Goal: Task Accomplishment & Management: Complete application form

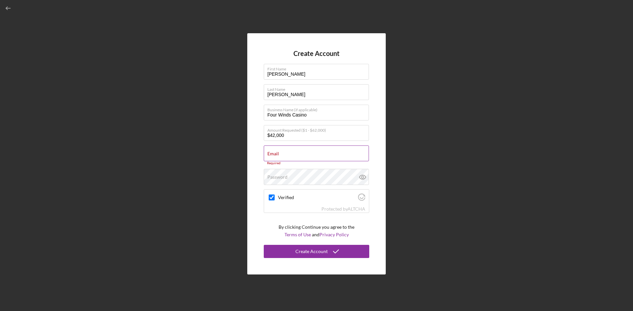
click at [285, 154] on input "Email" at bounding box center [316, 154] width 105 height 16
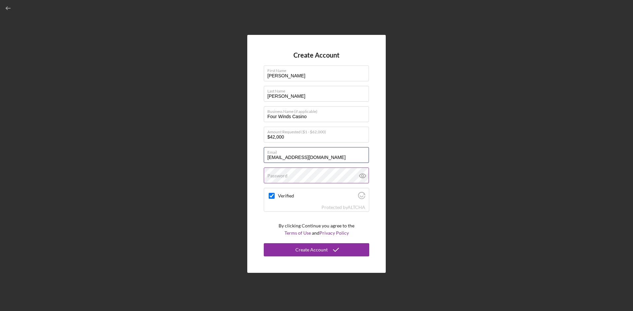
type input "[EMAIL_ADDRESS][DOMAIN_NAME]"
click at [286, 174] on label "Password" at bounding box center [277, 175] width 20 height 5
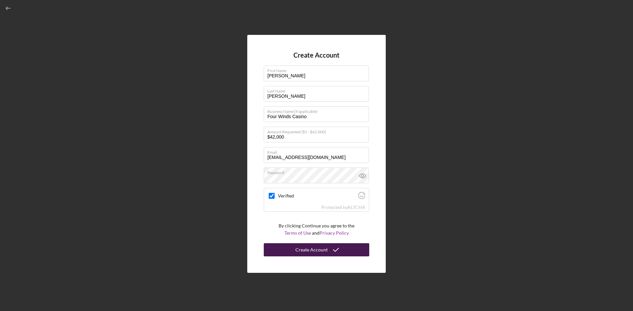
click at [313, 250] on div "Create Account" at bounding box center [311, 249] width 32 height 13
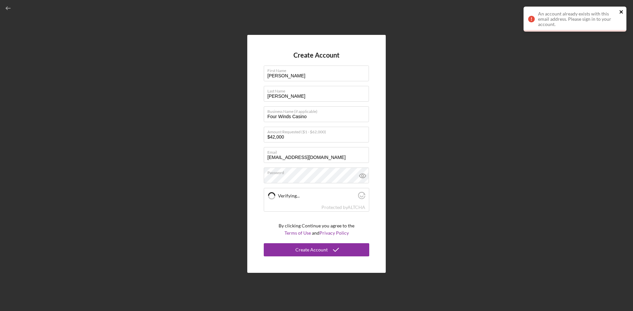
checkbox input "true"
click at [313, 16] on div "An account already exists with this email address. Please sign in to your accou…" at bounding box center [577, 19] width 79 height 16
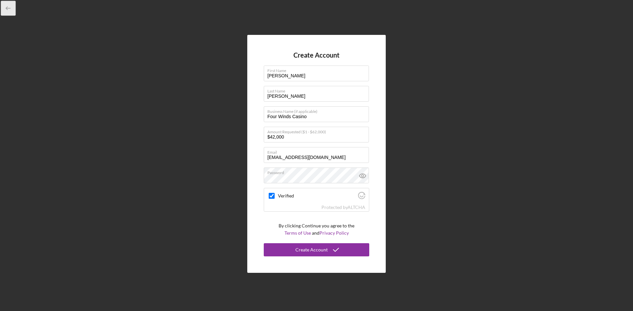
click at [5, 10] on icon "button" at bounding box center [8, 8] width 15 height 15
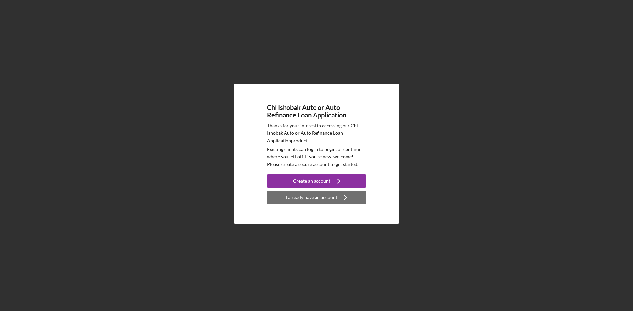
click at [313, 199] on div "I already have an account" at bounding box center [311, 197] width 51 height 13
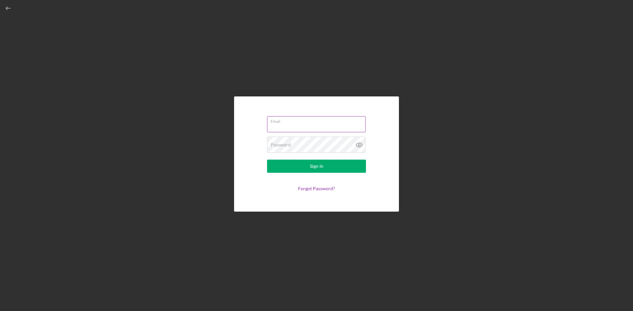
click at [286, 124] on div "Email" at bounding box center [316, 124] width 99 height 16
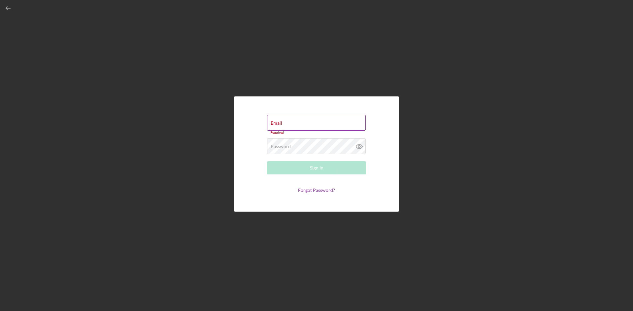
click at [286, 124] on input "Email" at bounding box center [316, 123] width 99 height 16
type input "[EMAIL_ADDRESS][DOMAIN_NAME]"
click at [313, 188] on link "Forgot Password?" at bounding box center [316, 189] width 37 height 6
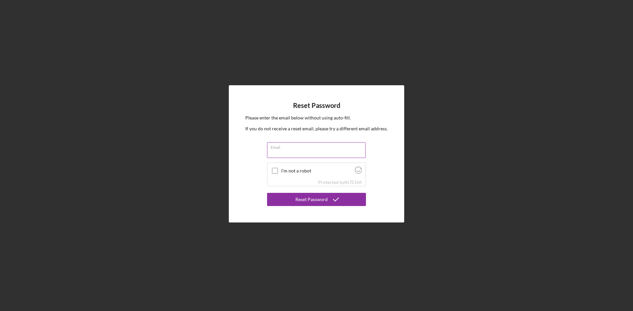
click at [291, 154] on input "Email" at bounding box center [316, 150] width 99 height 16
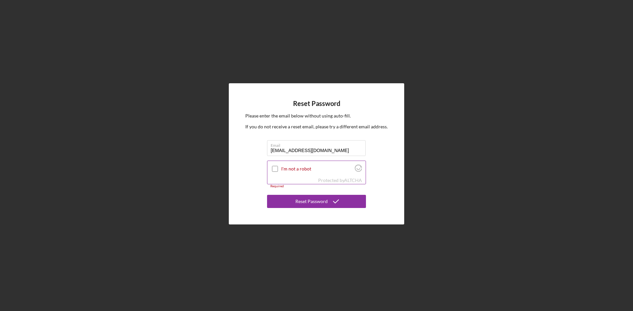
type input "[EMAIL_ADDRESS][DOMAIN_NAME]"
click at [276, 168] on input "I'm not a robot" at bounding box center [275, 169] width 6 height 6
checkbox input "true"
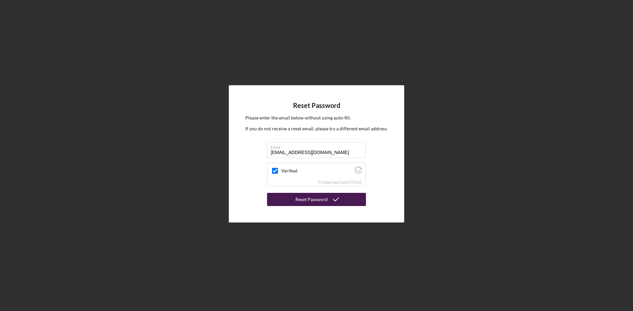
click at [313, 201] on div "Reset Password" at bounding box center [311, 199] width 32 height 13
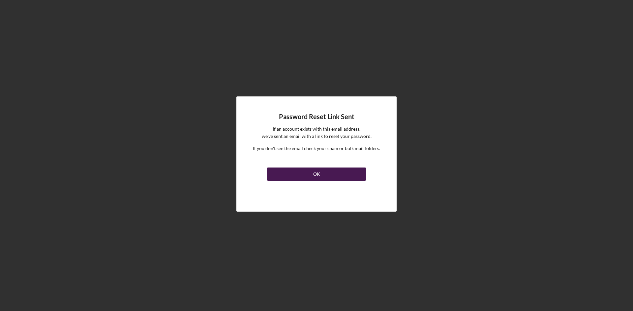
click at [313, 176] on div "OK" at bounding box center [316, 174] width 7 height 13
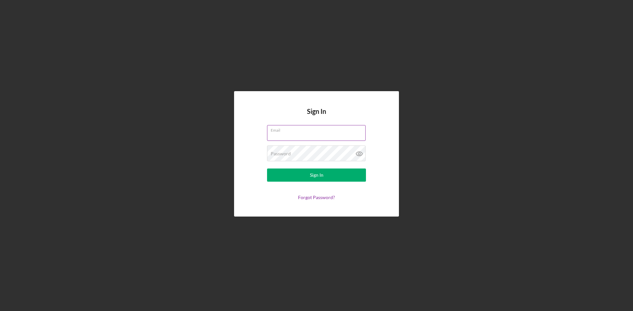
click at [295, 136] on input "Email" at bounding box center [316, 133] width 99 height 16
type input "[EMAIL_ADDRESS][DOMAIN_NAME]"
click at [313, 180] on div "Sign In" at bounding box center [317, 175] width 14 height 13
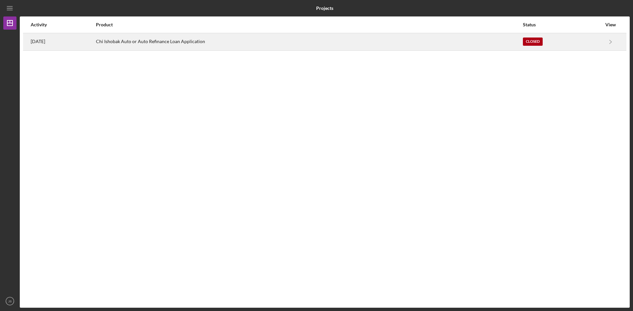
click at [168, 43] on div "Chi Ishobak Auto or Auto Refinance Loan Application" at bounding box center [309, 42] width 426 height 16
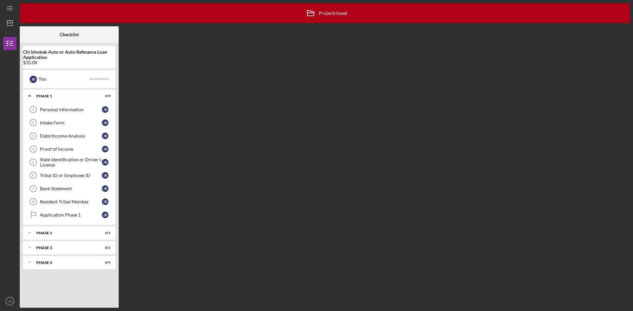
click at [42, 61] on div "$35.0K" at bounding box center [69, 62] width 92 height 5
click at [73, 62] on div "$35.0K" at bounding box center [69, 62] width 92 height 5
click at [98, 79] on div at bounding box center [99, 79] width 20 height 2
click at [47, 79] on div "You" at bounding box center [64, 78] width 50 height 11
click at [43, 96] on div "Phase 1" at bounding box center [71, 96] width 71 height 4
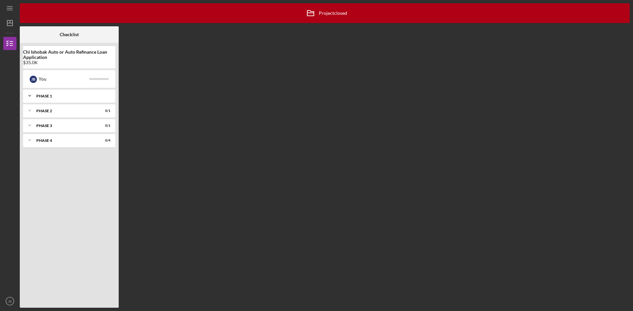
click at [44, 95] on div "Phase 1" at bounding box center [71, 96] width 71 height 4
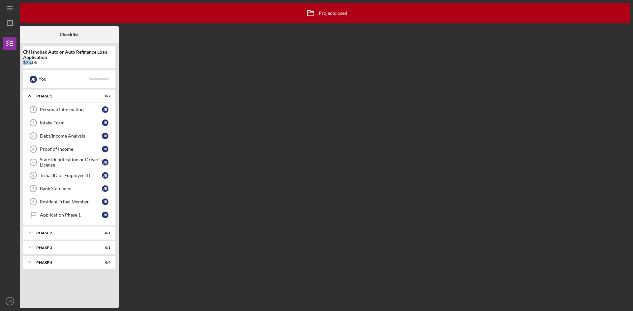
drag, startPoint x: 32, startPoint y: 62, endPoint x: 24, endPoint y: 63, distance: 8.0
click at [24, 63] on div "$35.0K" at bounding box center [69, 62] width 92 height 5
click at [6, 21] on icon "Icon/Dashboard" at bounding box center [10, 23] width 16 height 16
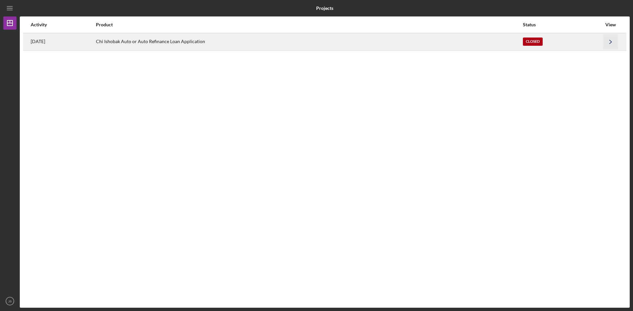
click at [313, 40] on icon "Icon/Navigate" at bounding box center [610, 41] width 15 height 15
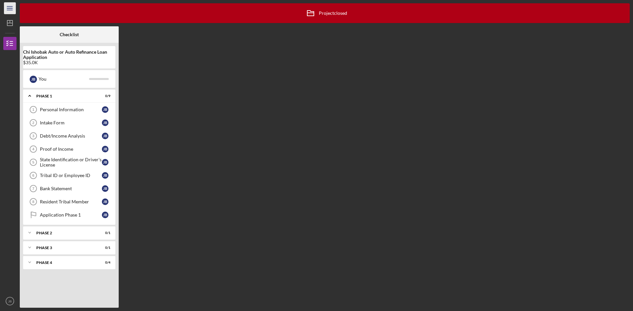
click at [11, 10] on line "button" at bounding box center [9, 10] width 5 height 0
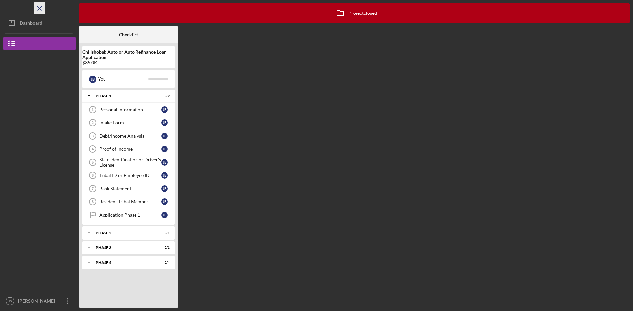
click at [41, 8] on icon "Icon/Menu Close" at bounding box center [39, 8] width 15 height 15
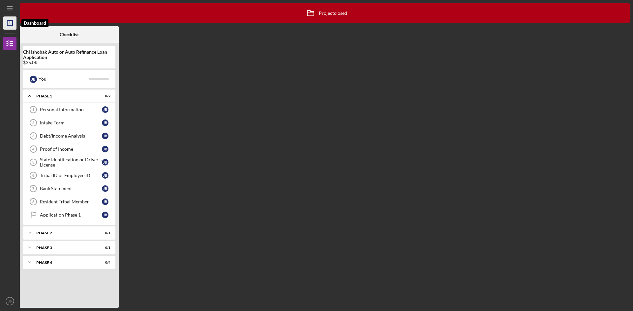
click at [13, 22] on polygon "button" at bounding box center [9, 22] width 5 height 5
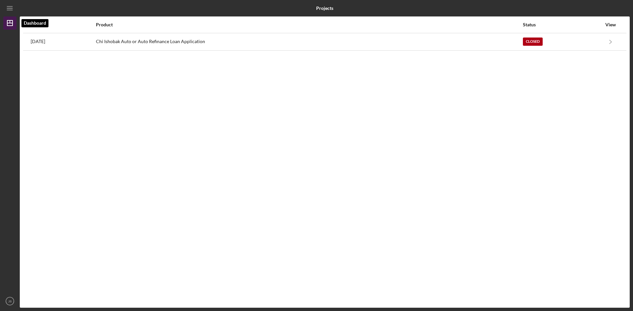
click at [9, 24] on icon "Icon/Dashboard" at bounding box center [10, 23] width 16 height 16
click at [9, 11] on icon "Icon/Menu" at bounding box center [10, 8] width 15 height 15
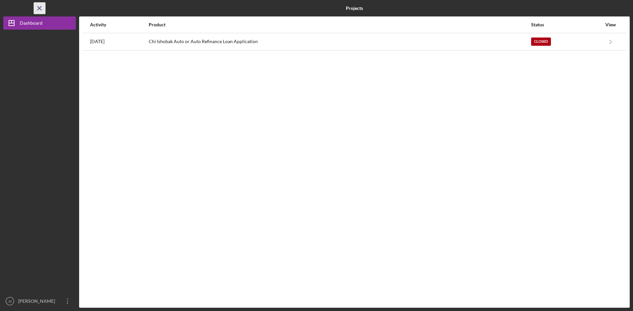
click at [39, 12] on icon "Icon/Menu Close" at bounding box center [39, 8] width 15 height 15
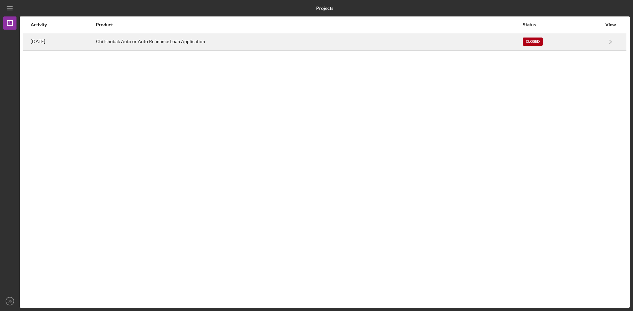
click at [313, 41] on div "Closed" at bounding box center [533, 42] width 20 height 8
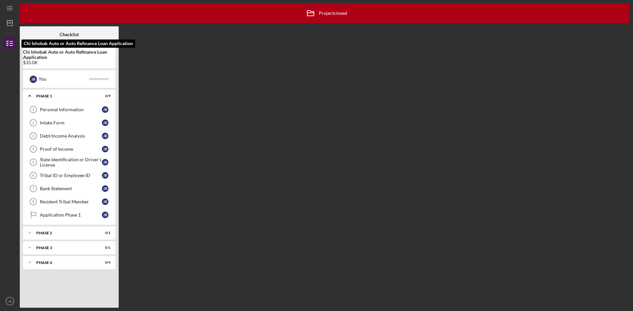
click at [15, 48] on icon "button" at bounding box center [10, 43] width 16 height 16
click at [13, 44] on icon "button" at bounding box center [10, 43] width 16 height 16
click at [313, 14] on div "Icon/Archived Project closed Icon/Info" at bounding box center [325, 13] width 610 height 20
click at [12, 11] on icon "Icon/Menu" at bounding box center [10, 8] width 15 height 15
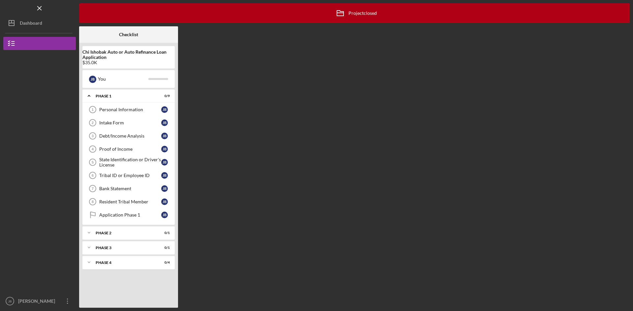
click at [33, 11] on div "Logo-Reversed Created with Sketch. Icon/Menu Close" at bounding box center [39, 8] width 72 height 16
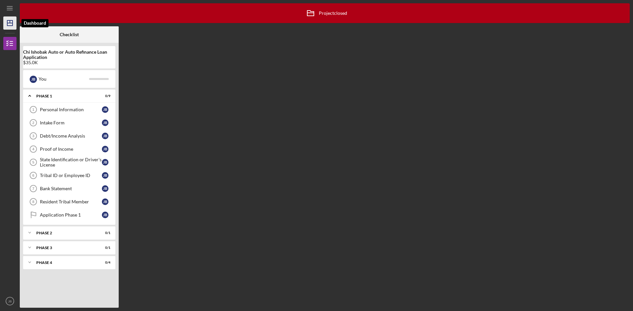
click at [10, 21] on line "button" at bounding box center [10, 21] width 0 height 3
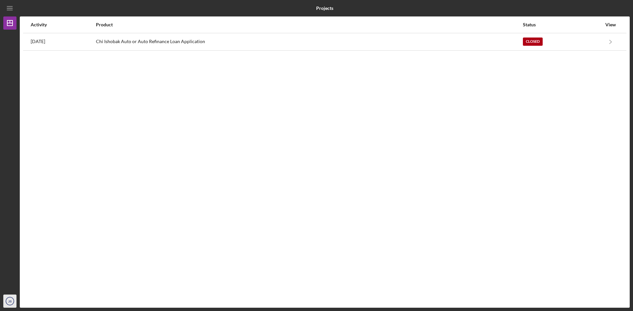
click at [12, 299] on icon "JB" at bounding box center [9, 301] width 13 height 16
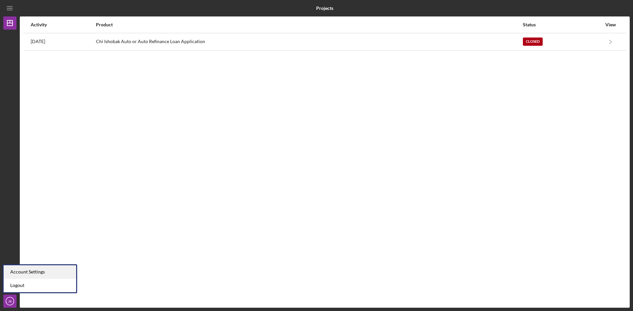
click at [26, 270] on div "Account Settings" at bounding box center [40, 273] width 72 height 14
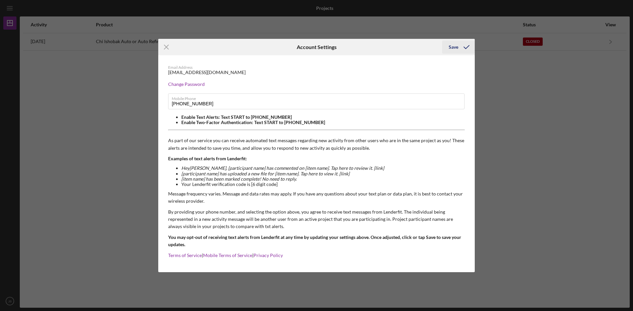
click at [313, 49] on div "Save" at bounding box center [453, 47] width 10 height 13
click at [313, 46] on icon "submit" at bounding box center [466, 47] width 16 height 16
drag, startPoint x: 490, startPoint y: 65, endPoint x: 494, endPoint y: 67, distance: 4.7
click at [313, 66] on div "Icon/Menu Close Account Settings Save Email Address [EMAIL_ADDRESS][DOMAIN_NAME…" at bounding box center [316, 155] width 633 height 311
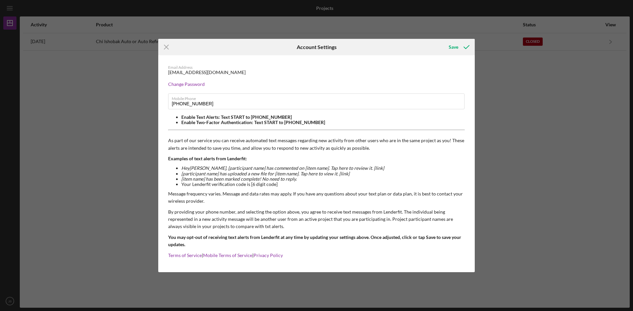
drag, startPoint x: 498, startPoint y: 72, endPoint x: 498, endPoint y: 76, distance: 4.0
click at [313, 74] on div "Icon/Menu Close Account Settings Save Email Address [EMAIL_ADDRESS][DOMAIN_NAME…" at bounding box center [316, 155] width 633 height 311
click at [164, 45] on icon "Icon/Menu Close" at bounding box center [166, 47] width 16 height 16
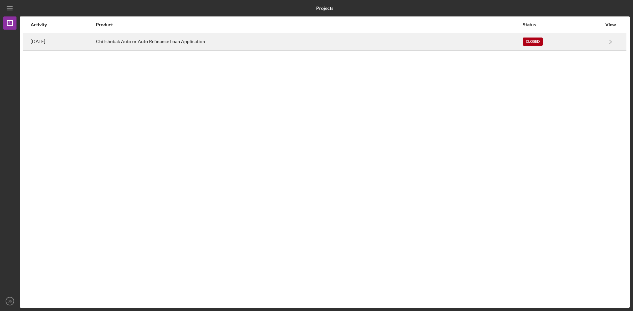
click at [39, 42] on time "[DATE]" at bounding box center [38, 41] width 14 height 5
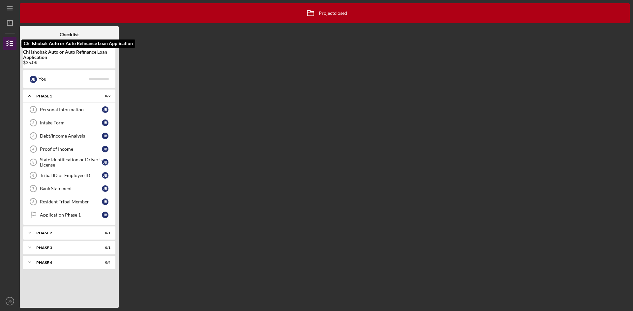
click at [7, 42] on polyline "button" at bounding box center [8, 41] width 2 height 1
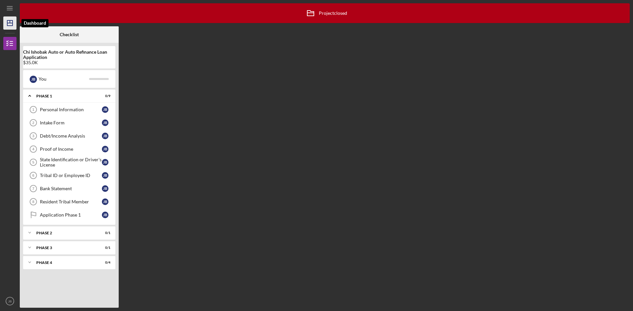
click at [12, 23] on line "button" at bounding box center [9, 23] width 5 height 0
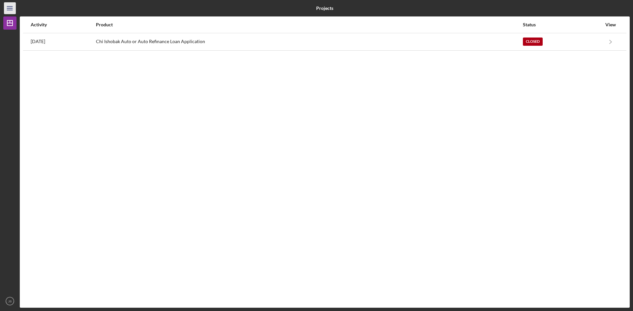
click at [12, 12] on icon "Icon/Menu" at bounding box center [10, 8] width 15 height 15
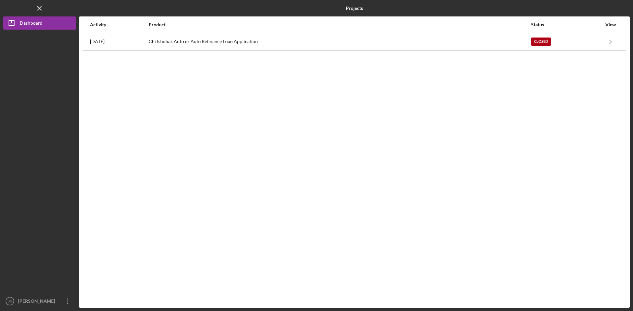
drag, startPoint x: 121, startPoint y: 40, endPoint x: 44, endPoint y: 90, distance: 92.0
click at [44, 90] on div at bounding box center [39, 162] width 72 height 265
click at [43, 12] on icon "Icon/Menu Close" at bounding box center [39, 8] width 15 height 15
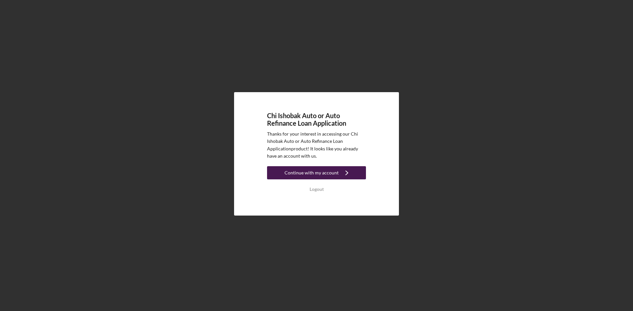
click at [317, 174] on div "Continue with my account" at bounding box center [311, 172] width 54 height 13
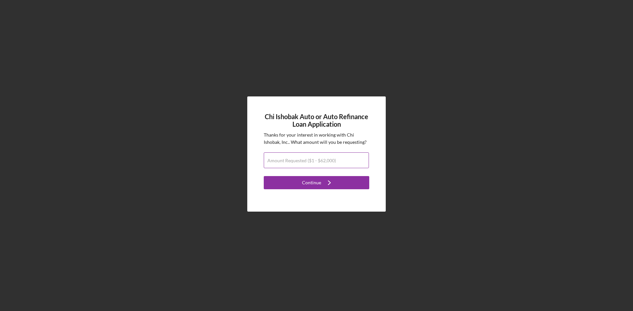
click at [291, 163] on label "Amount Requested ($1 - $62,000)" at bounding box center [301, 160] width 69 height 5
click at [291, 163] on input "Amount Requested ($1 - $62,000)" at bounding box center [316, 161] width 105 height 16
type input "$42,000"
click at [311, 184] on div "Continue" at bounding box center [311, 182] width 19 height 13
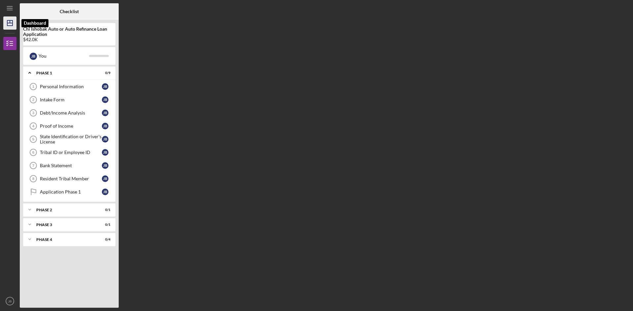
click at [8, 19] on icon "Icon/Dashboard" at bounding box center [10, 23] width 16 height 16
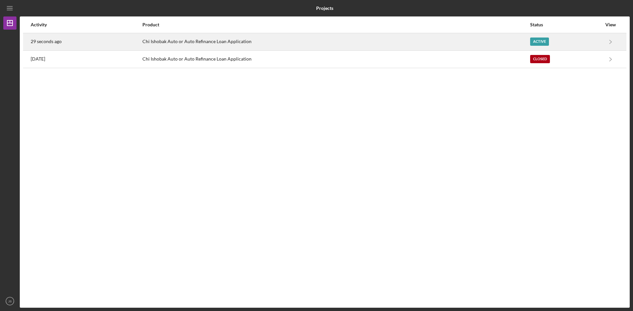
click at [210, 38] on div "Chi Ishobak Auto or Auto Refinance Loan Application" at bounding box center [335, 42] width 387 height 16
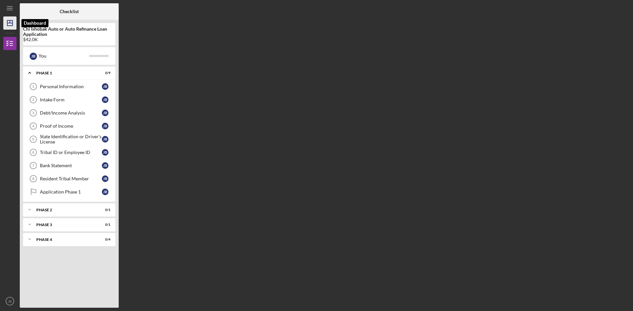
click at [9, 21] on icon "Icon/Dashboard" at bounding box center [10, 23] width 16 height 16
